Goal: Find specific page/section: Find specific page/section

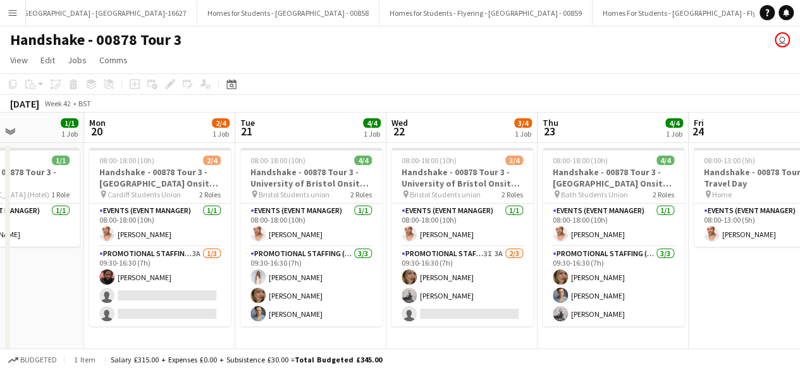
scroll to position [0, 370]
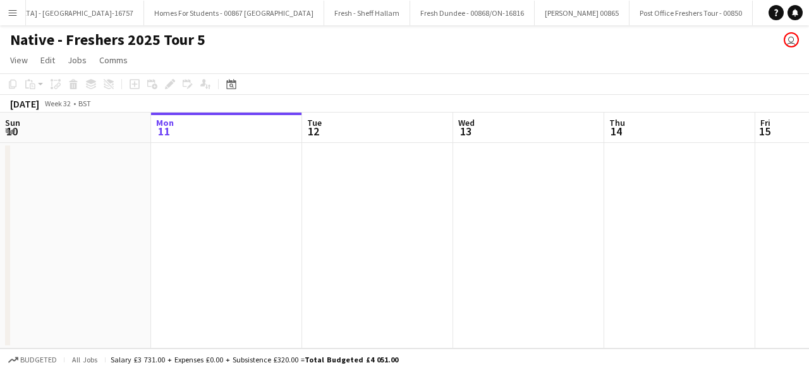
scroll to position [0, 18496]
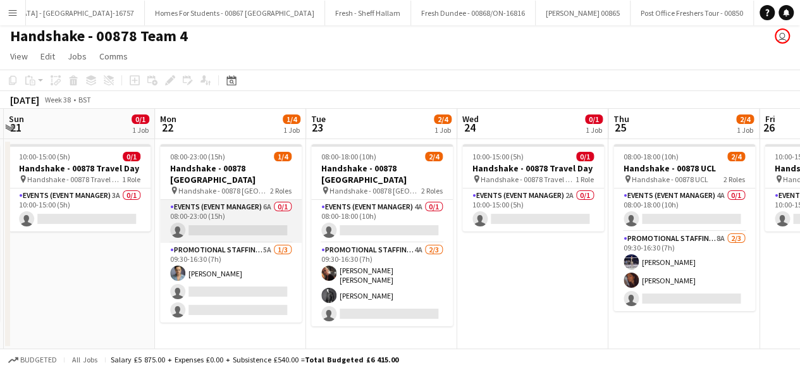
scroll to position [0, 450]
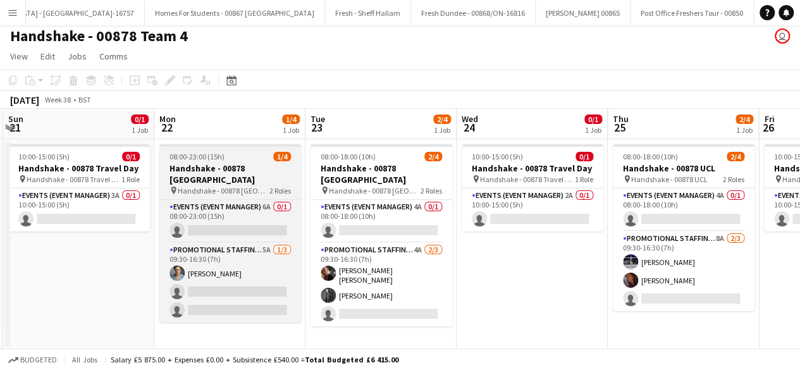
click at [261, 154] on div "08:00-23:00 (15h) 1/4" at bounding box center [230, 156] width 142 height 9
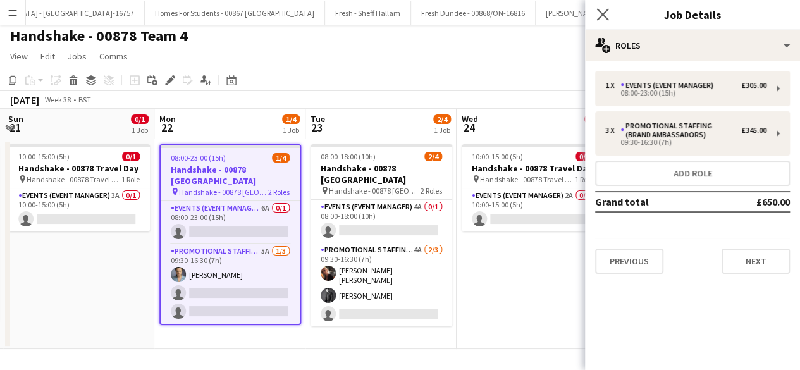
click at [608, 15] on icon "Close pop-in" at bounding box center [602, 14] width 12 height 12
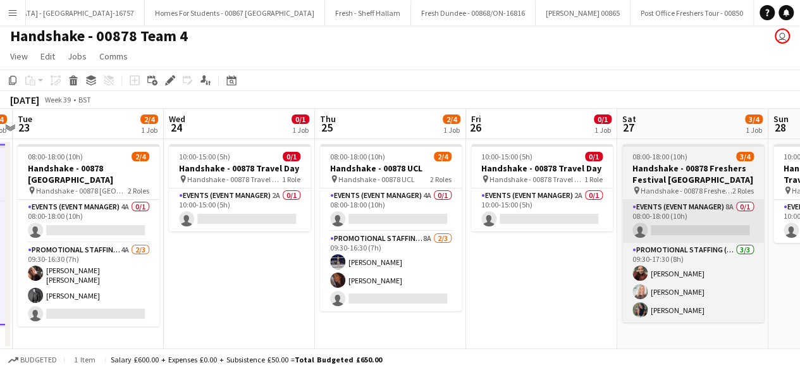
scroll to position [0, 288]
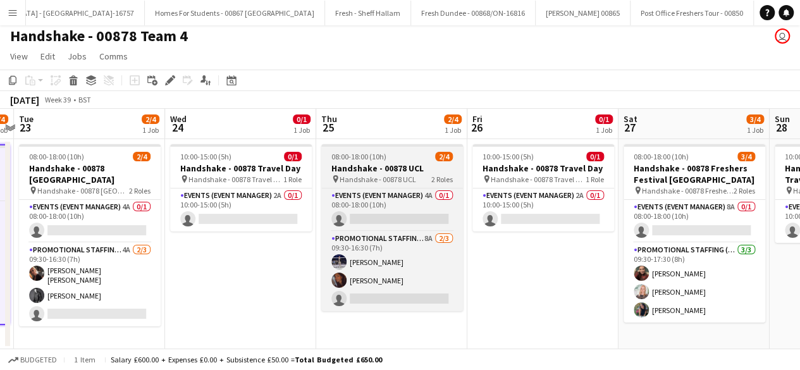
click at [403, 166] on h3 "Handshake - 00878 UCL" at bounding box center [392, 167] width 142 height 11
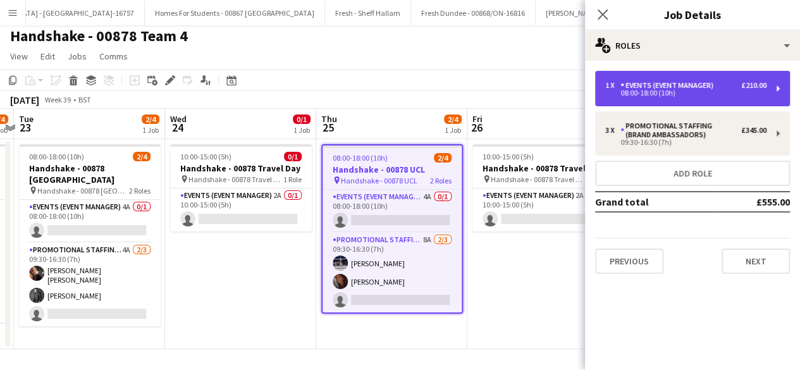
click at [680, 79] on div "1 x Events (Event Manager) £210.00 08:00-18:00 (10h)" at bounding box center [692, 88] width 195 height 35
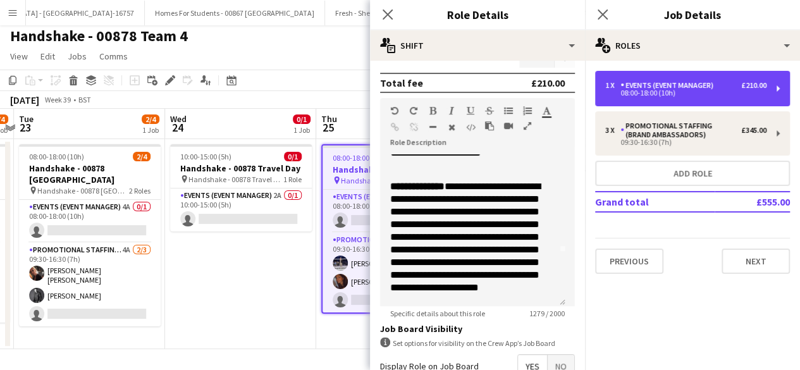
scroll to position [0, 0]
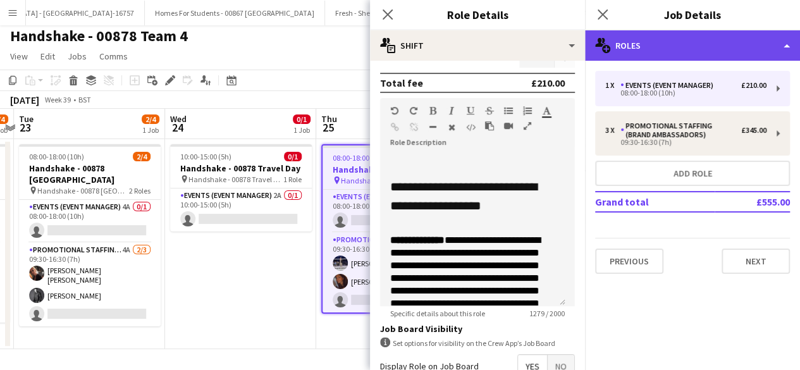
click at [699, 36] on div "multiple-users-add Roles" at bounding box center [692, 45] width 215 height 30
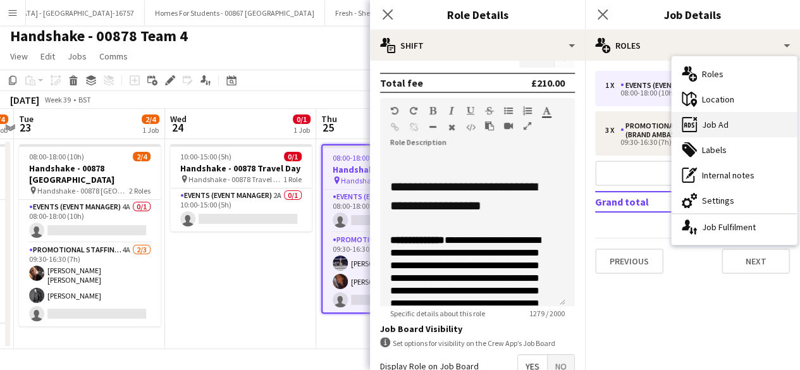
click at [733, 119] on div "ads-window Job Ad" at bounding box center [733, 124] width 125 height 25
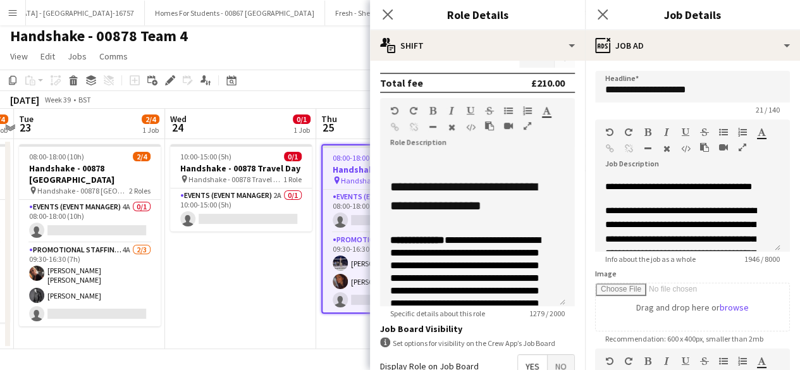
scroll to position [169, 0]
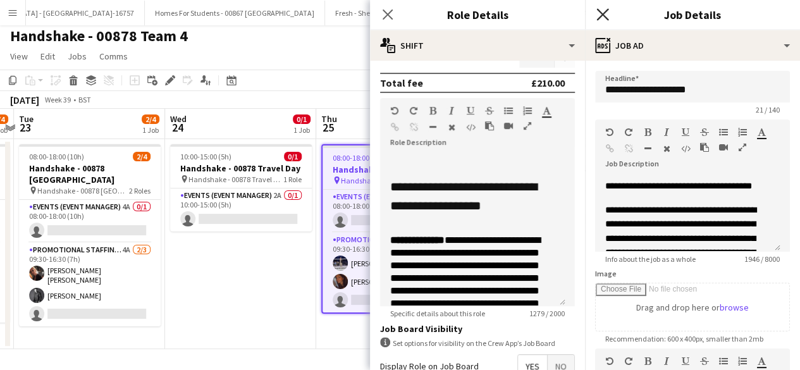
click at [604, 13] on icon "Close pop-in" at bounding box center [602, 14] width 12 height 12
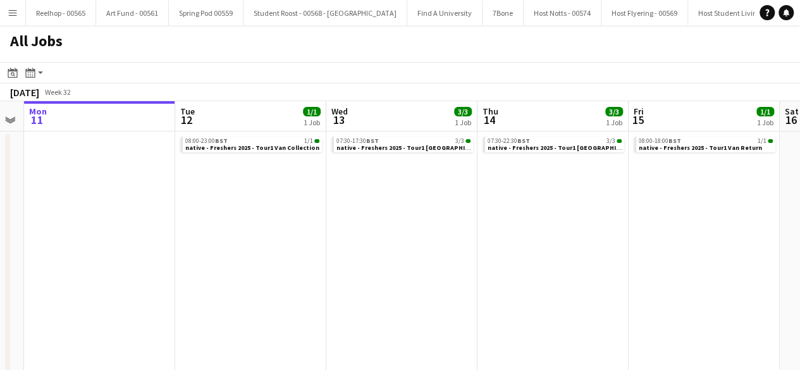
scroll to position [0, 254]
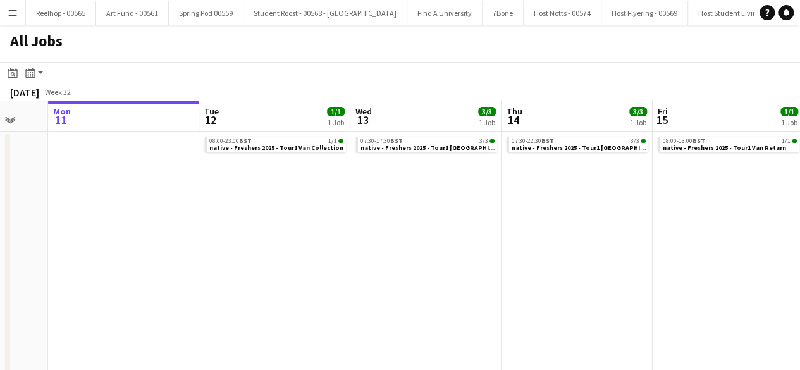
click at [13, 10] on app-icon "Menu" at bounding box center [13, 13] width 10 height 10
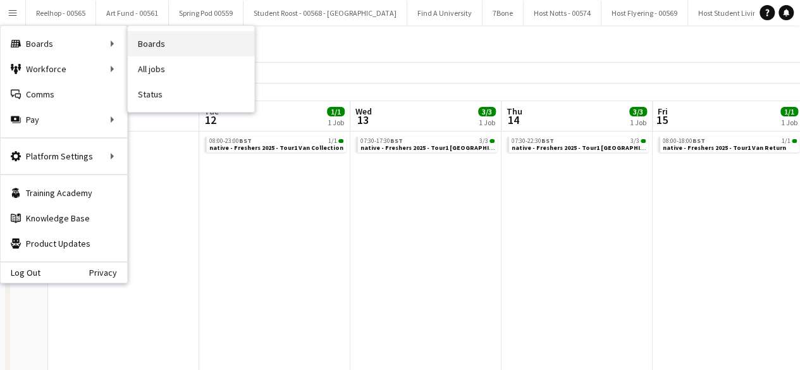
click at [187, 43] on link "Boards" at bounding box center [191, 43] width 126 height 25
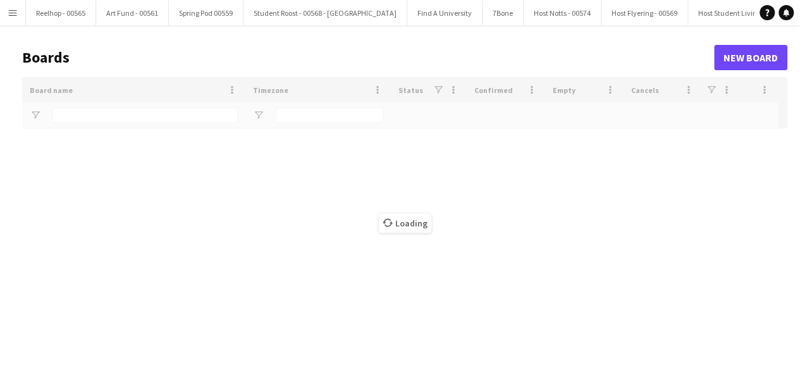
type input "**********"
